Goal: Task Accomplishment & Management: Complete application form

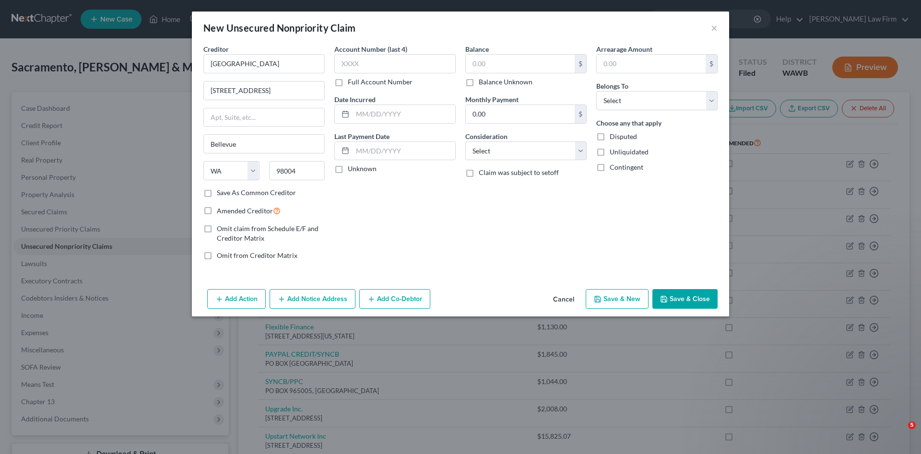
select select "50"
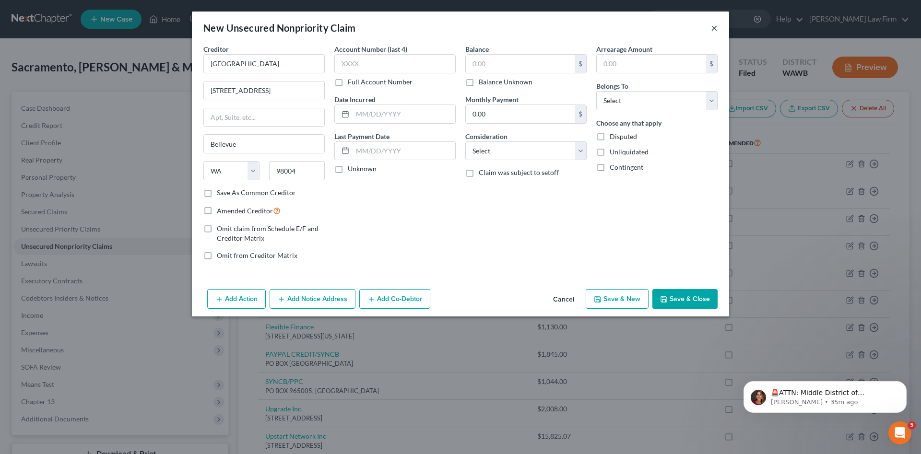
click at [717, 29] on button "×" at bounding box center [714, 28] width 7 height 12
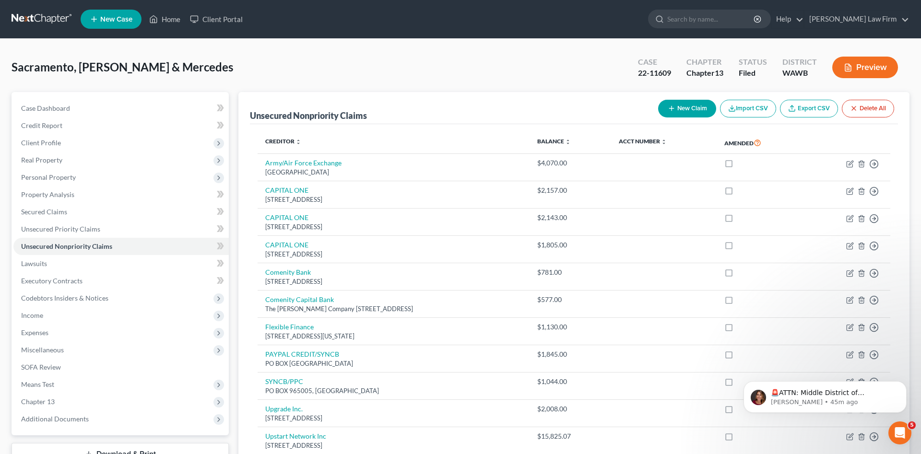
click at [674, 105] on button "New Claim" at bounding box center [687, 109] width 58 height 18
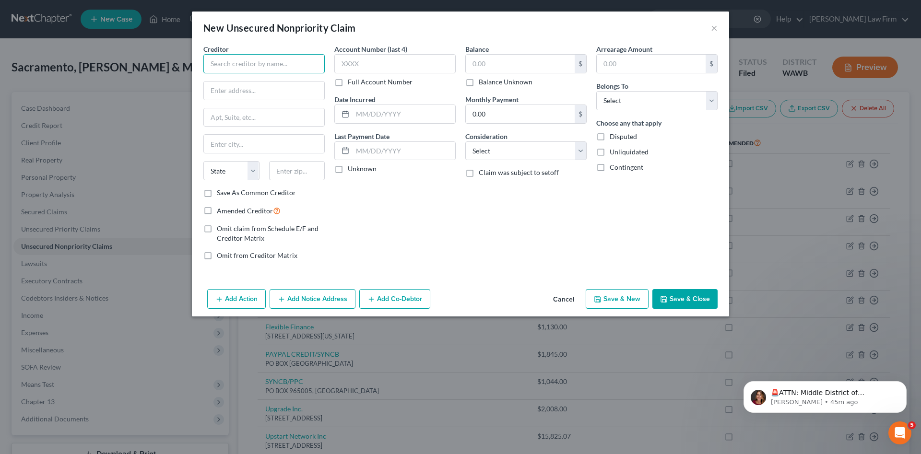
click at [314, 65] on input "text" at bounding box center [263, 63] width 121 height 19
click at [265, 106] on div "WSDOT-Good to Go" at bounding box center [261, 103] width 100 height 10
type input "WSDOT-Good to Go"
type input "PO Box 34562"
type input "[GEOGRAPHIC_DATA]"
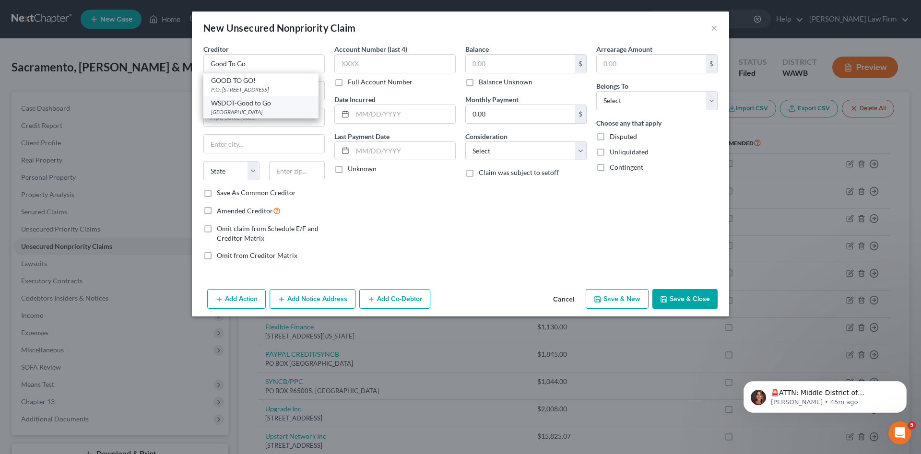
select select "50"
type input "98124"
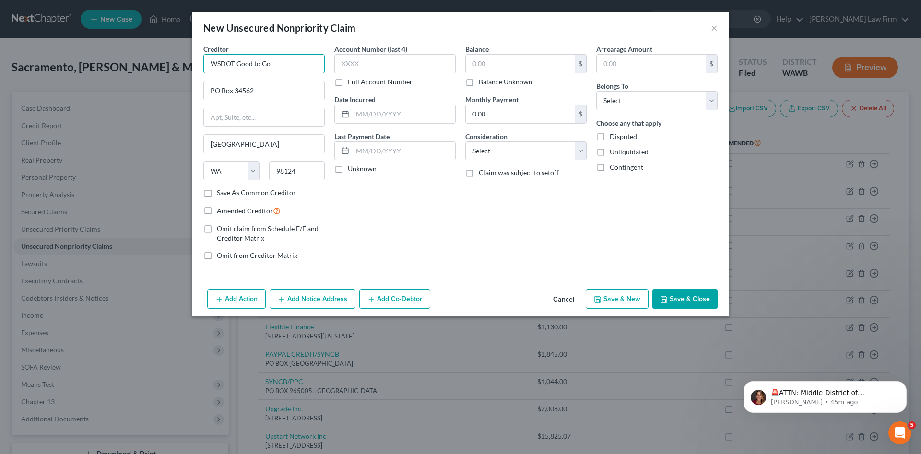
drag, startPoint x: 289, startPoint y: 63, endPoint x: 165, endPoint y: 59, distance: 123.9
click at [203, 59] on input "WSDOT-Good to Go" at bounding box center [263, 63] width 121 height 19
drag, startPoint x: 254, startPoint y: 88, endPoint x: 141, endPoint y: 84, distance: 113.3
click at [204, 84] on input "PO Box 34562" at bounding box center [264, 91] width 120 height 18
drag, startPoint x: 242, startPoint y: 165, endPoint x: 215, endPoint y: 163, distance: 26.5
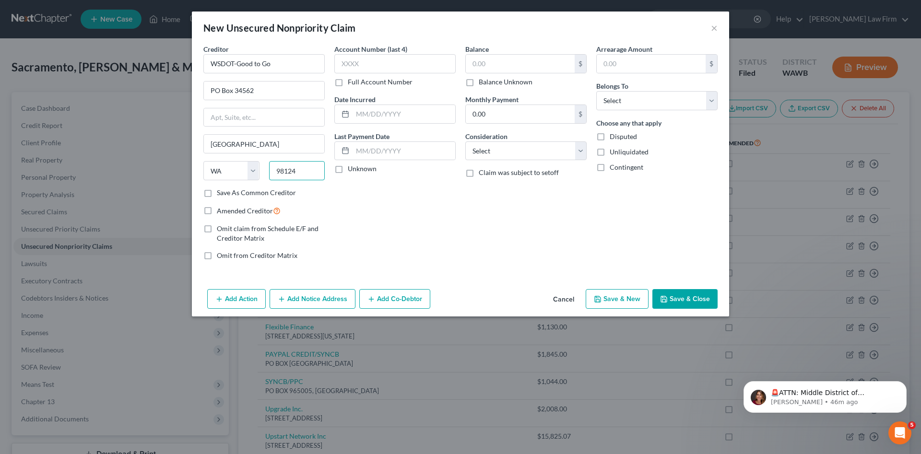
click at [269, 163] on input "98124" at bounding box center [297, 170] width 56 height 19
